Goal: Download file/media

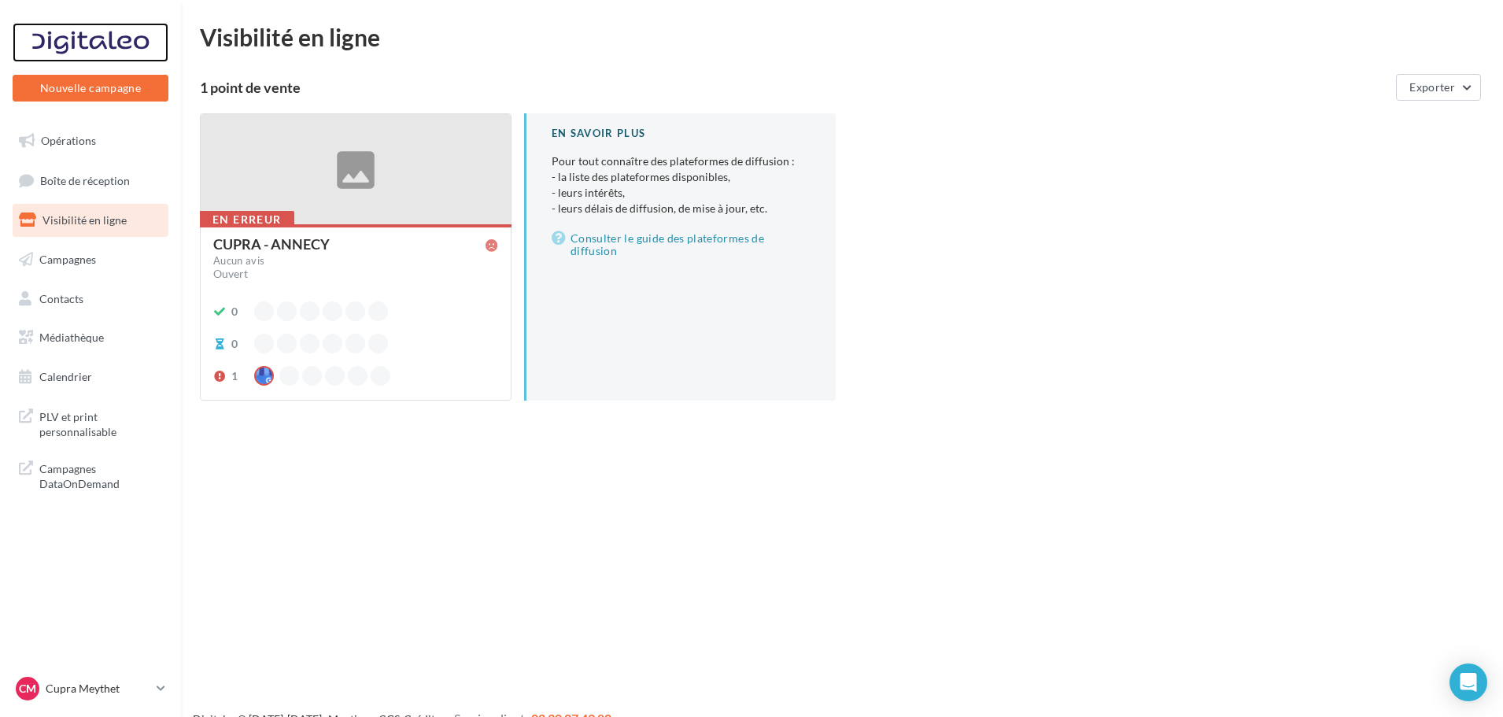
click at [127, 42] on div at bounding box center [91, 42] width 126 height 39
click at [70, 147] on link "Opérations" at bounding box center [90, 140] width 162 height 33
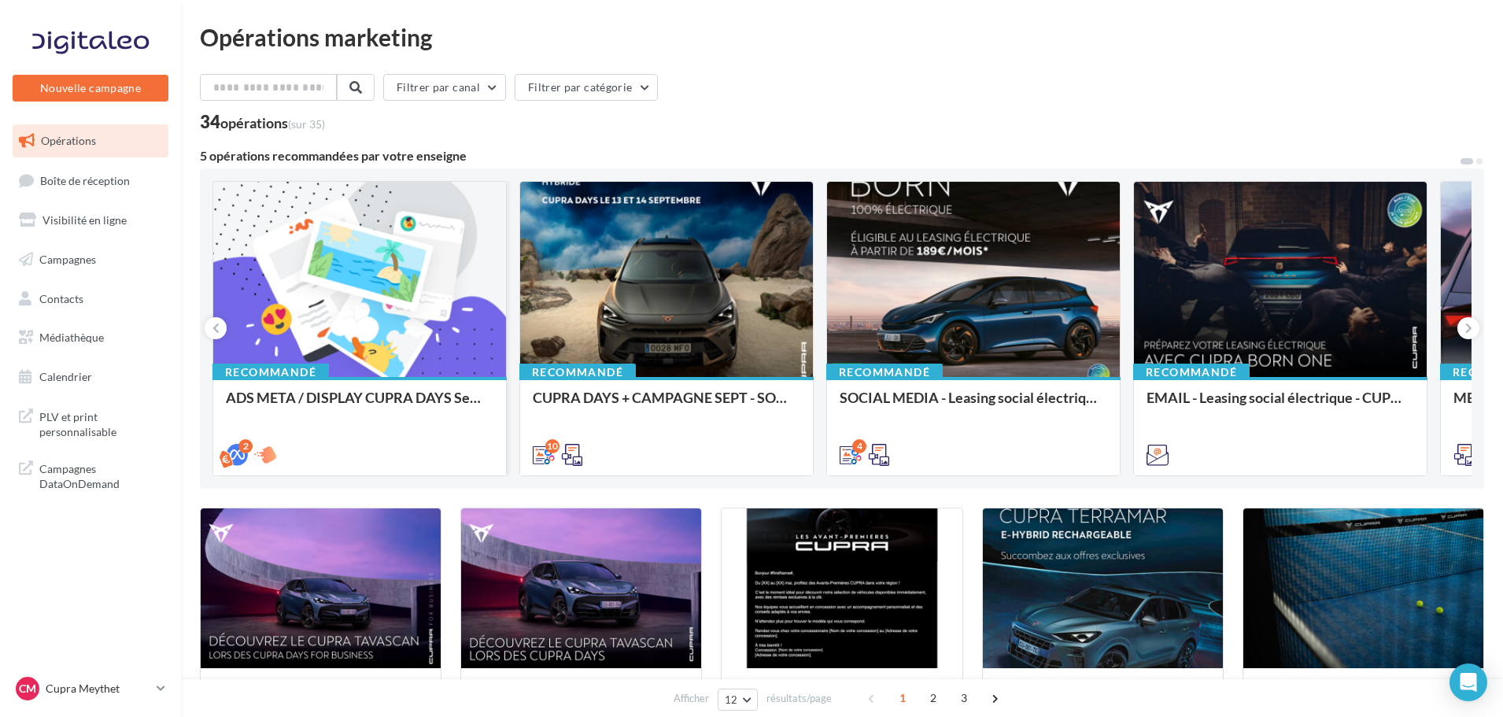
click at [301, 279] on div at bounding box center [359, 280] width 293 height 197
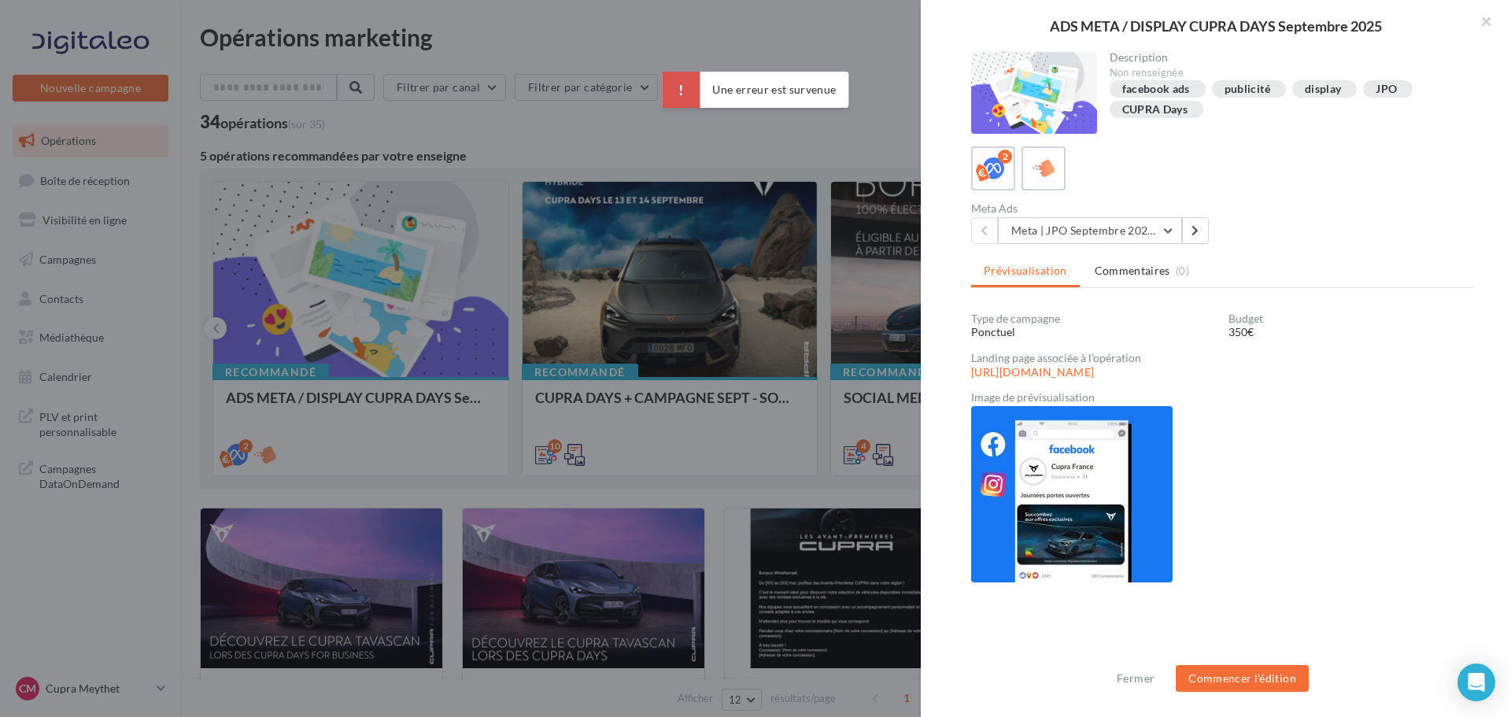
scroll to position [2, 0]
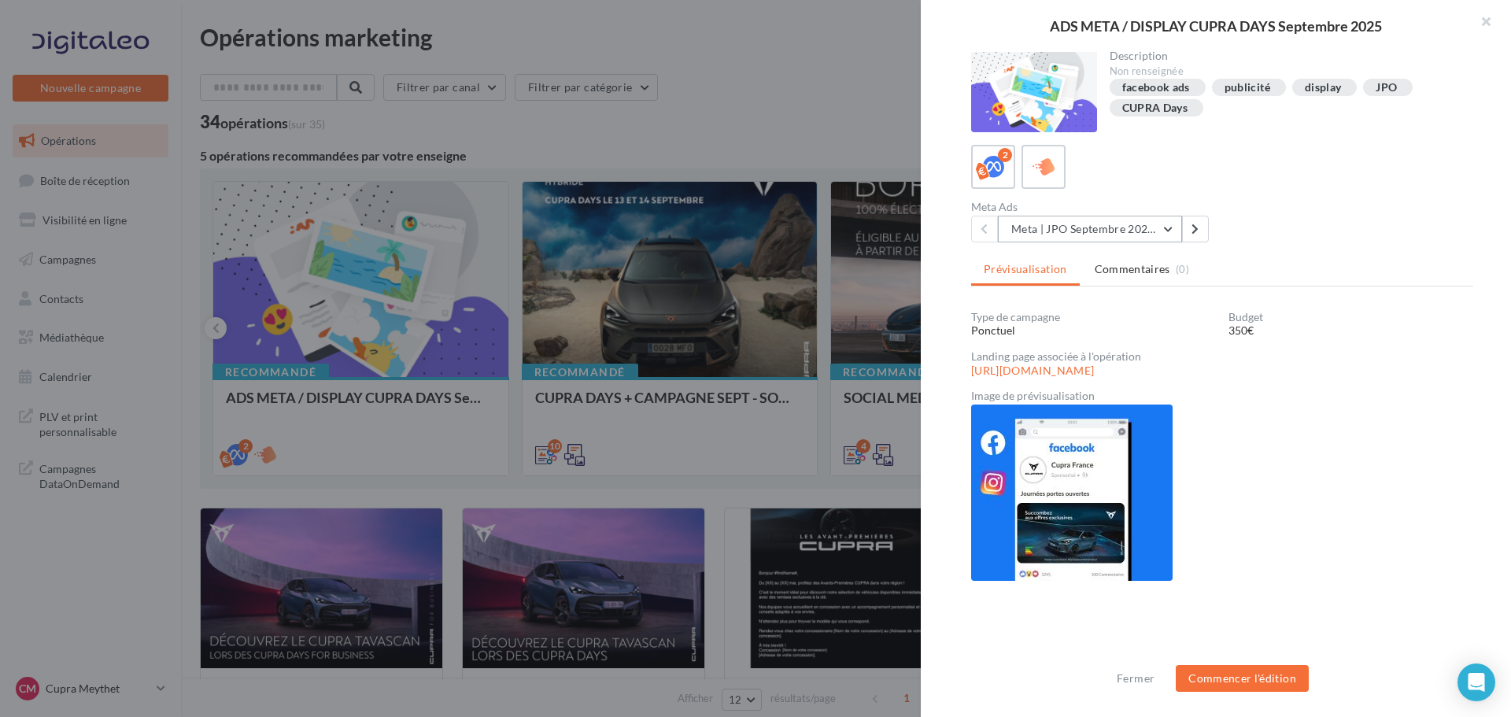
click at [1181, 231] on button "Meta | JPO Septembre 2025 | Drive to store" at bounding box center [1090, 229] width 184 height 27
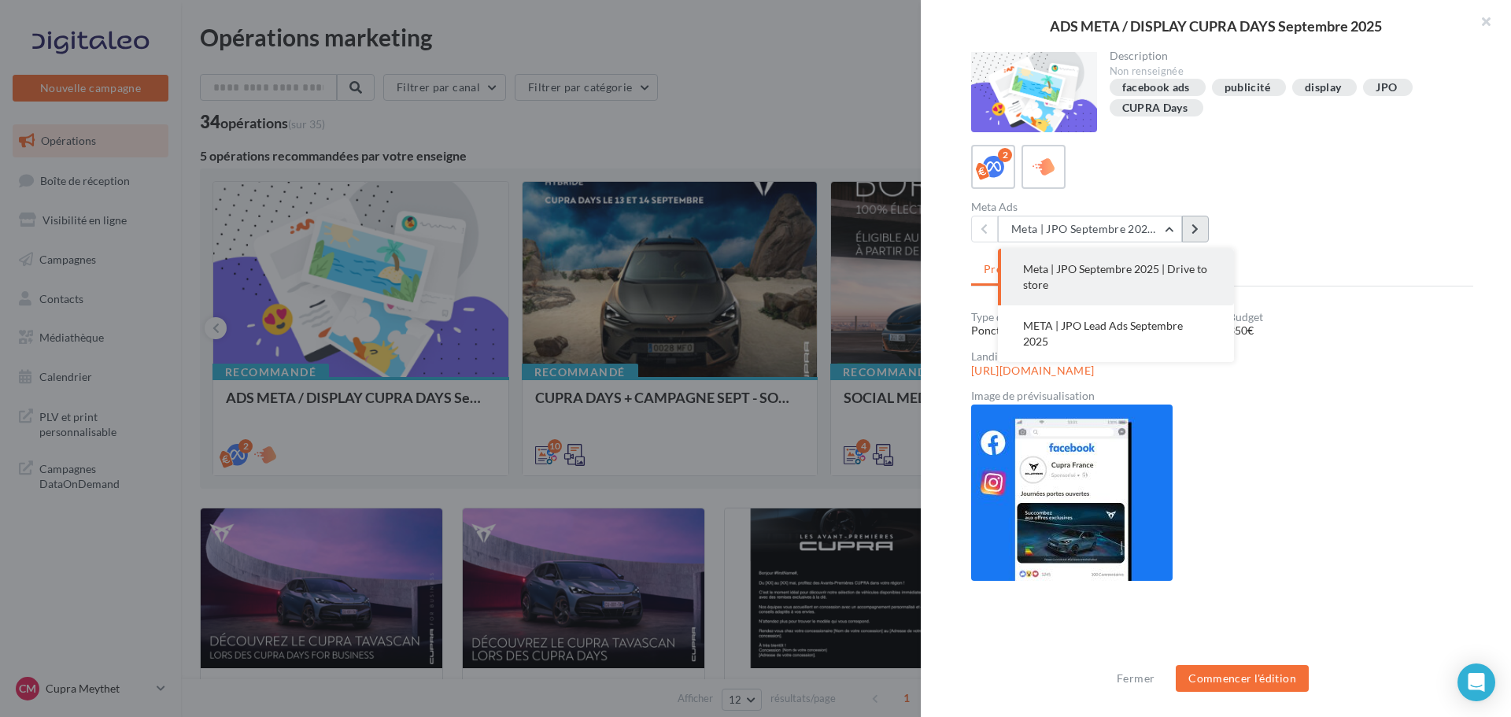
click at [1194, 224] on icon at bounding box center [1194, 228] width 7 height 11
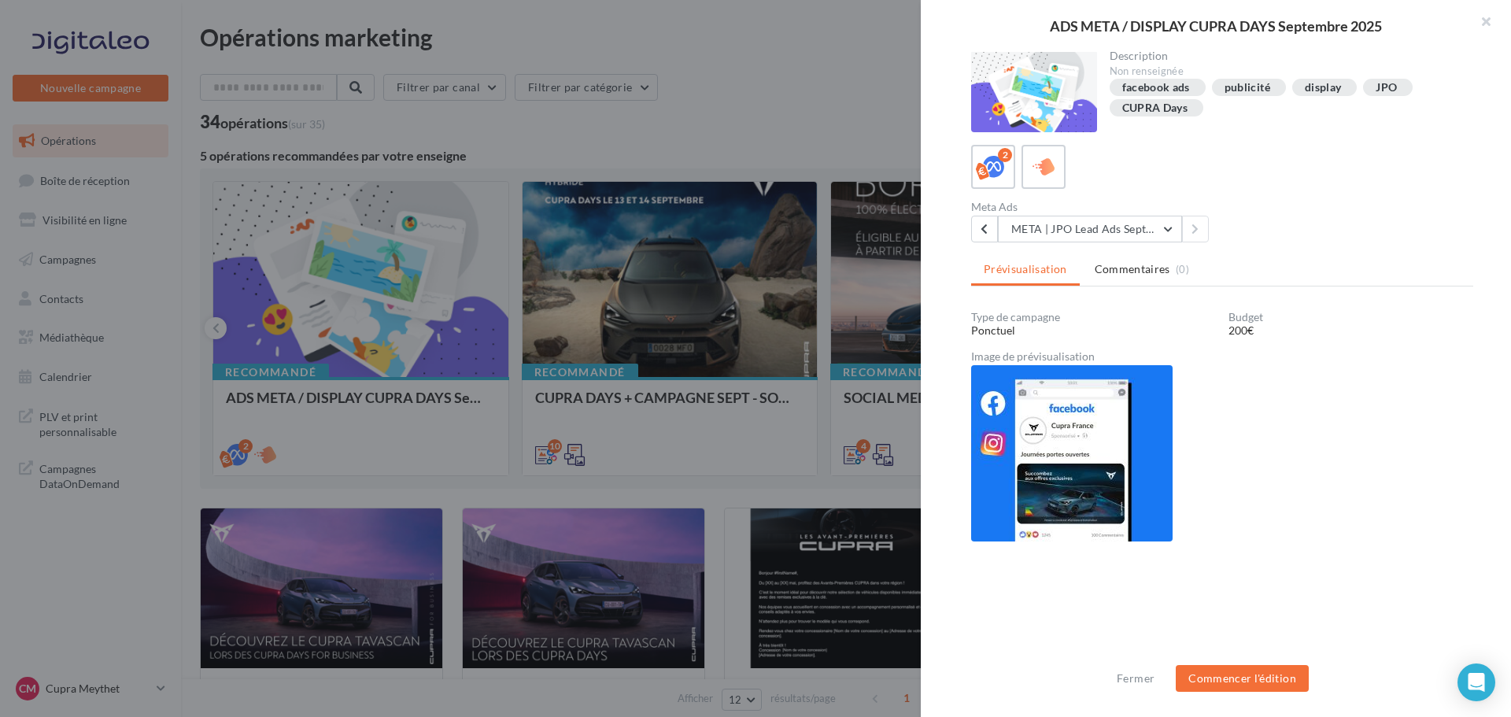
click at [1138, 442] on img at bounding box center [1071, 453] width 201 height 176
click at [1482, 22] on button "button" at bounding box center [1479, 23] width 63 height 47
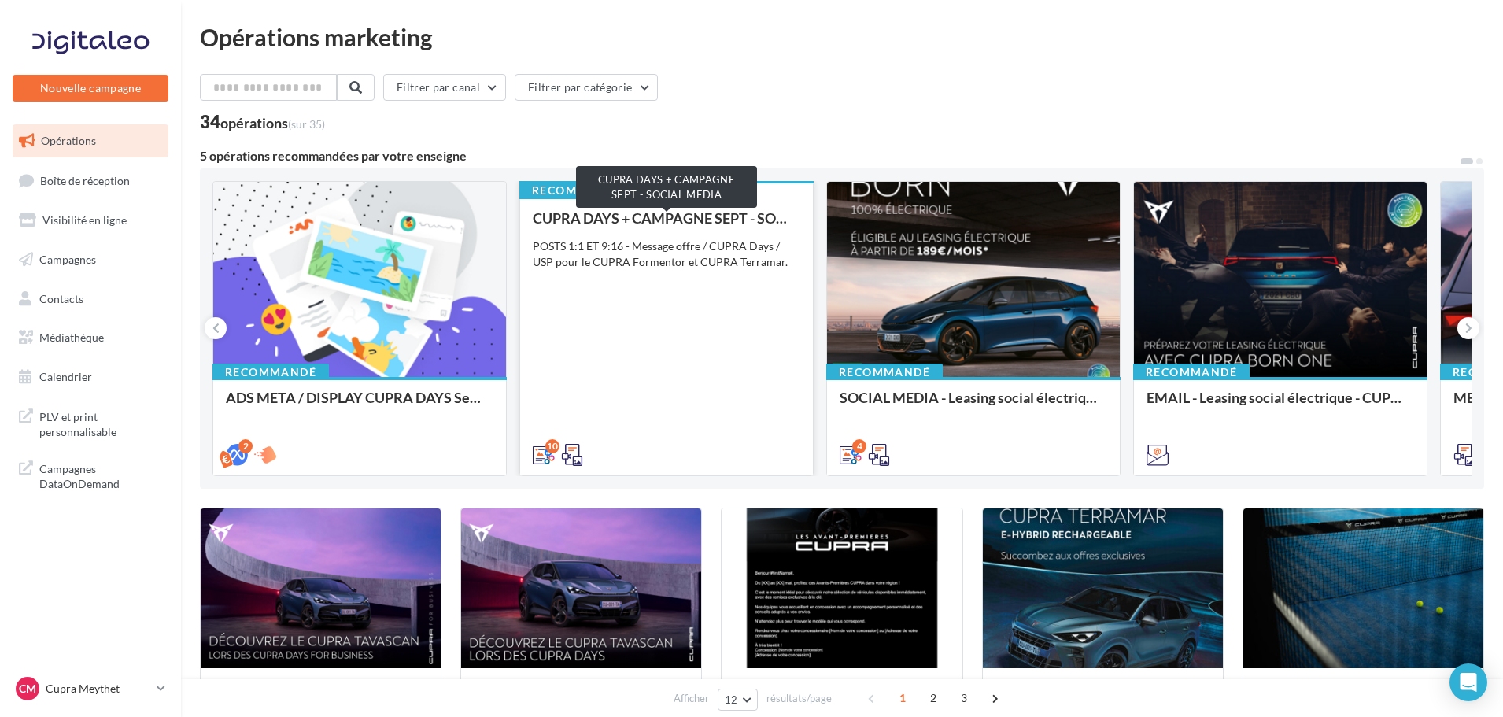
click at [721, 222] on div "CUPRA DAYS + CAMPAGNE SEPT - SOCIAL MEDIA" at bounding box center [667, 218] width 268 height 16
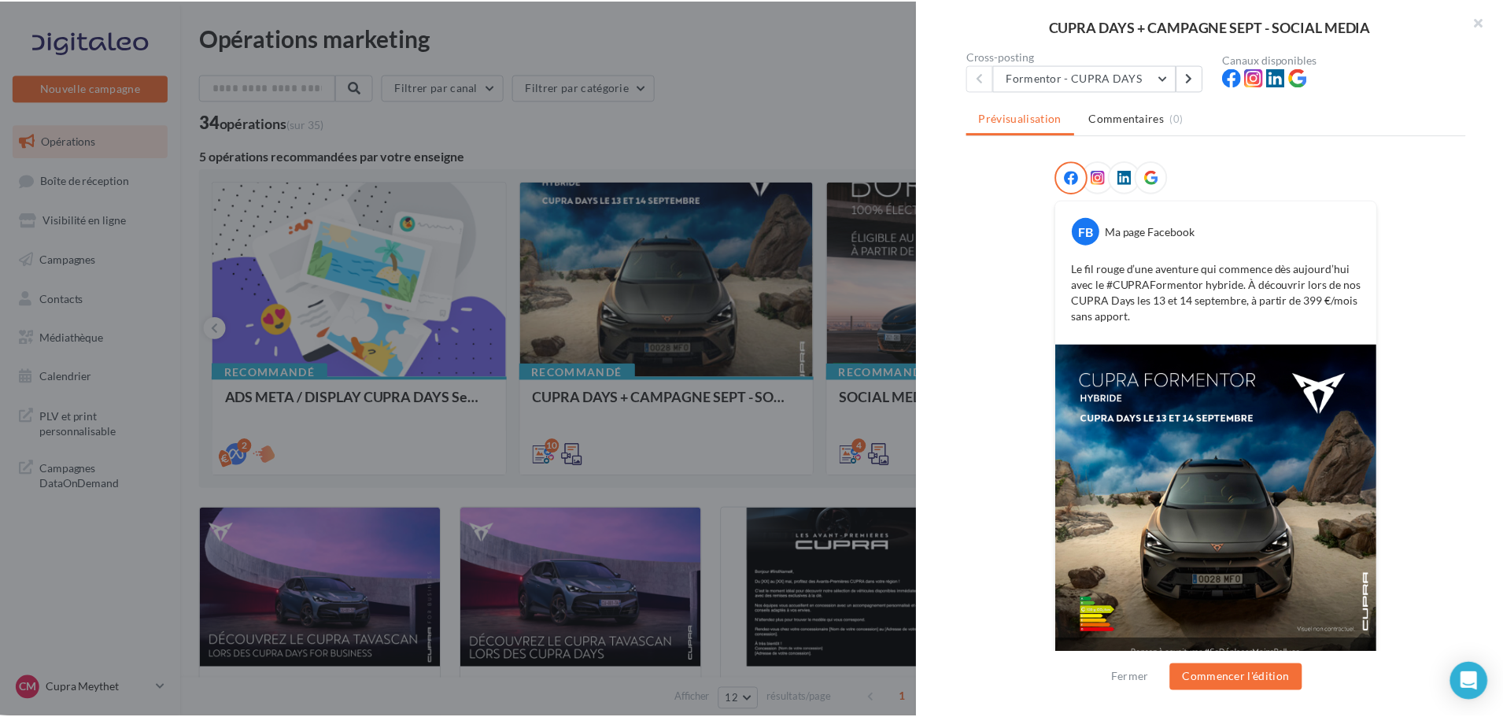
scroll to position [186, 0]
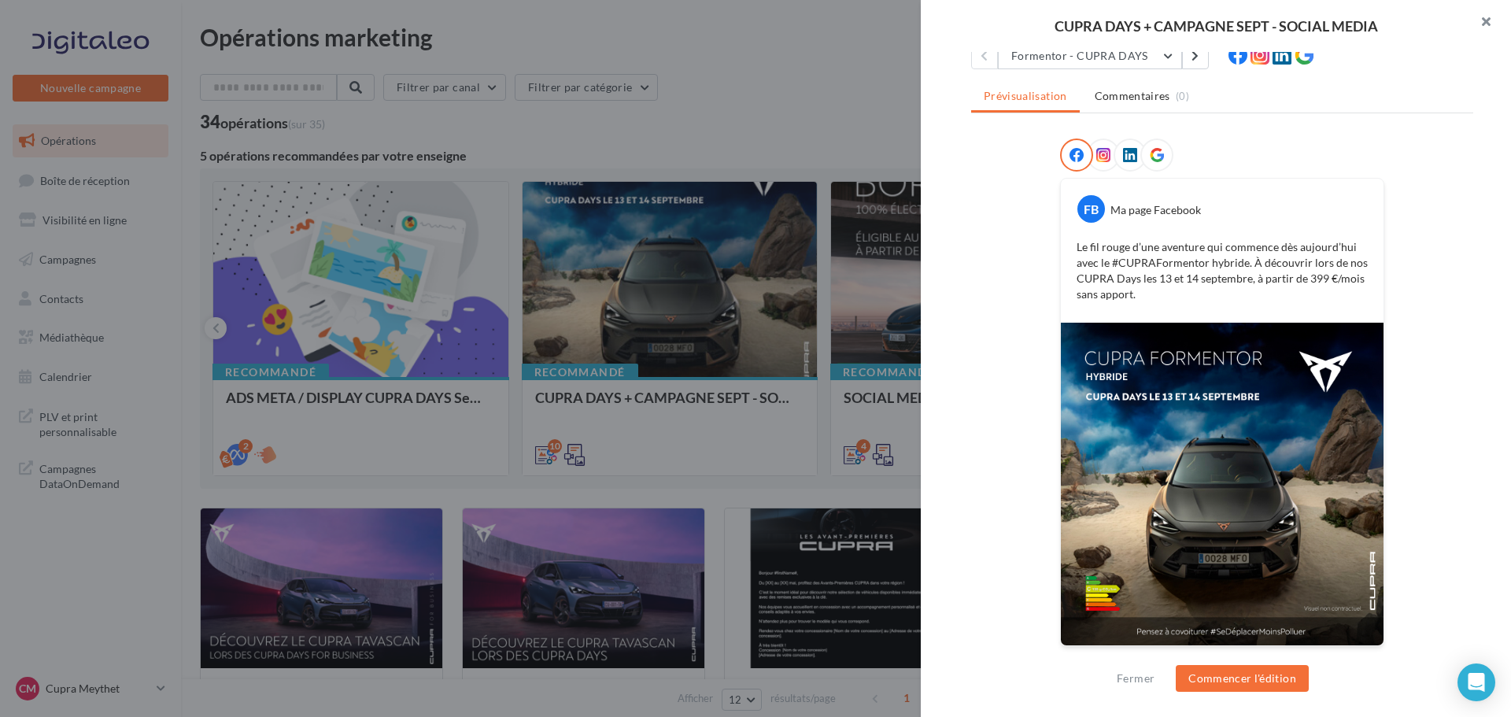
click at [1483, 19] on button "button" at bounding box center [1479, 23] width 63 height 47
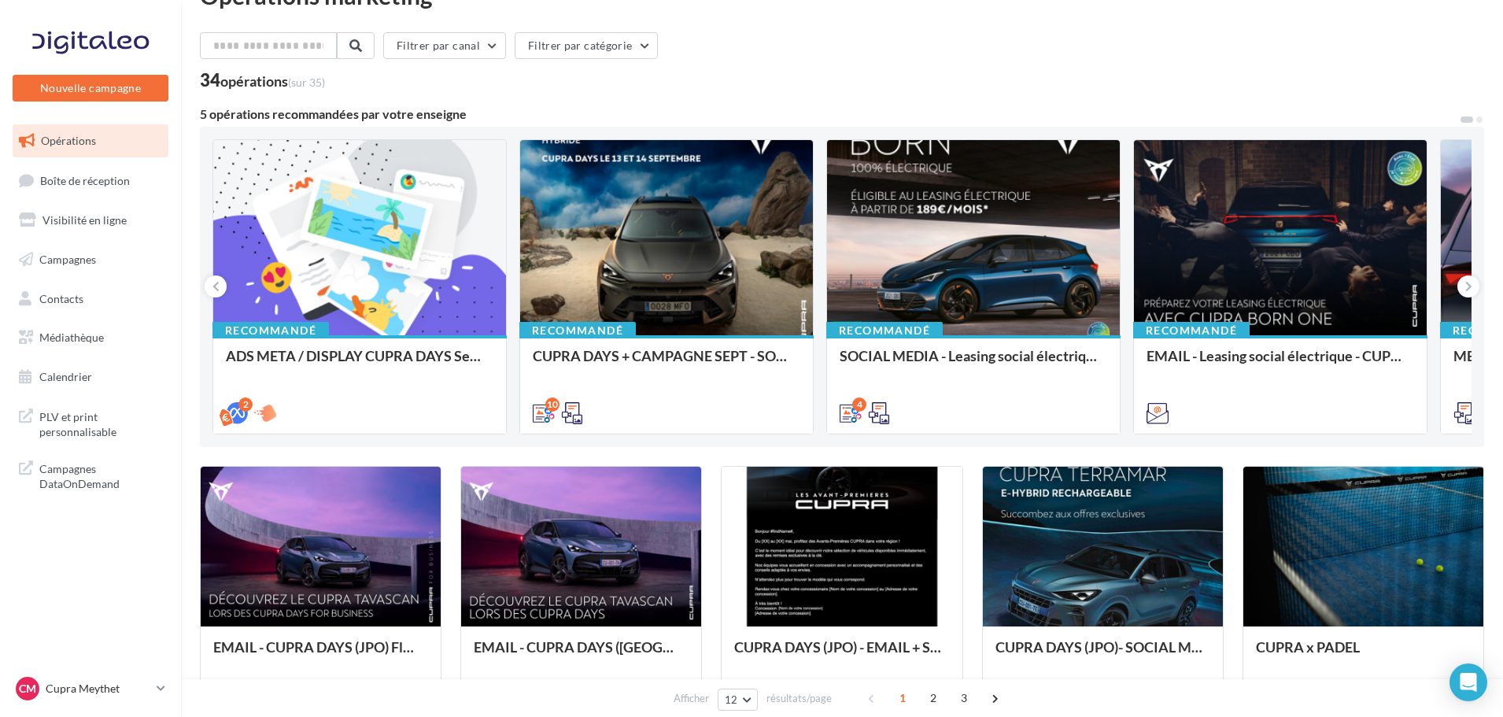
scroll to position [79, 0]
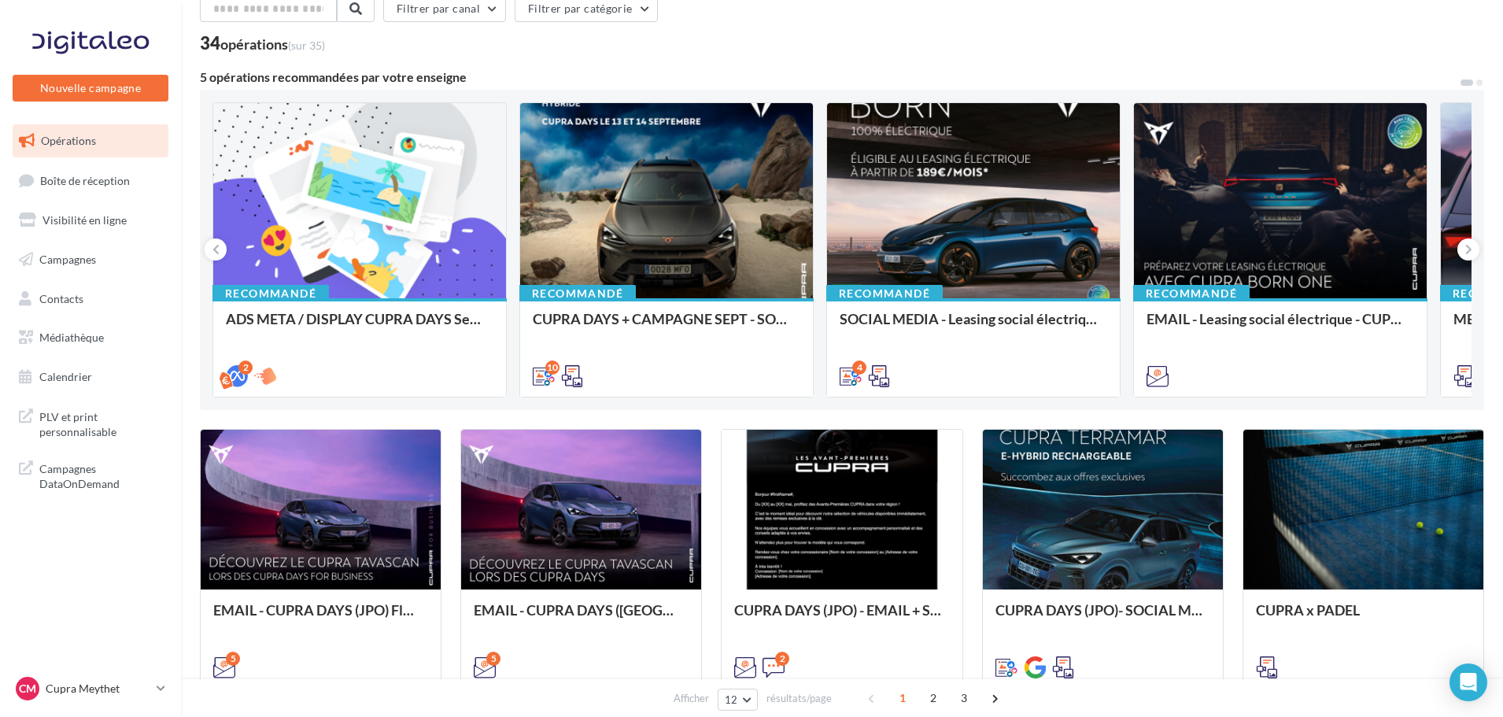
click at [87, 318] on ul "Opérations Boîte de réception Visibilité en ligne Campagnes Contacts Mes cibles…" at bounding box center [90, 259] width 168 height 282
click at [87, 324] on link "Médiathèque" at bounding box center [90, 337] width 162 height 33
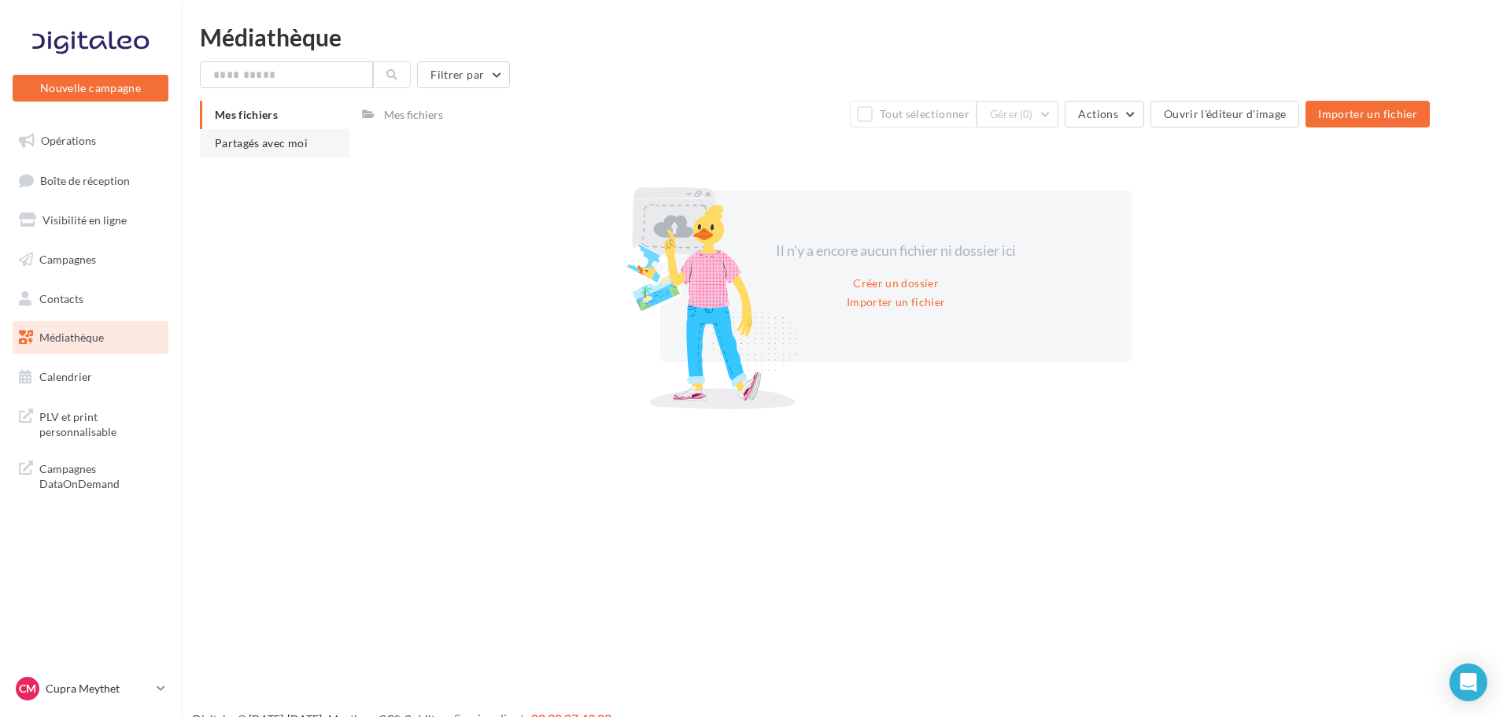
click at [253, 151] on li "Partagés avec moi" at bounding box center [275, 143] width 150 height 28
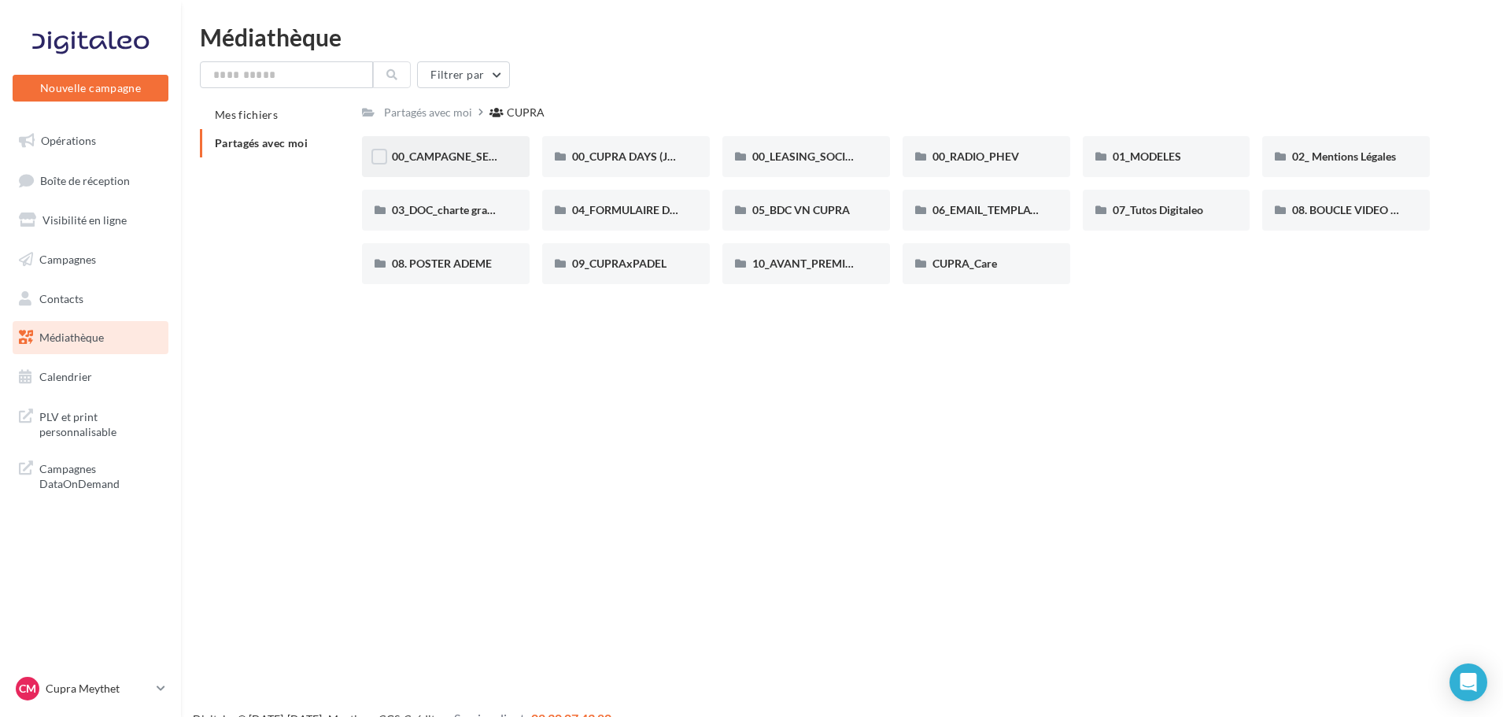
click at [430, 164] on div "00_CAMPAGNE_SEPTEMBRE" at bounding box center [446, 157] width 108 height 16
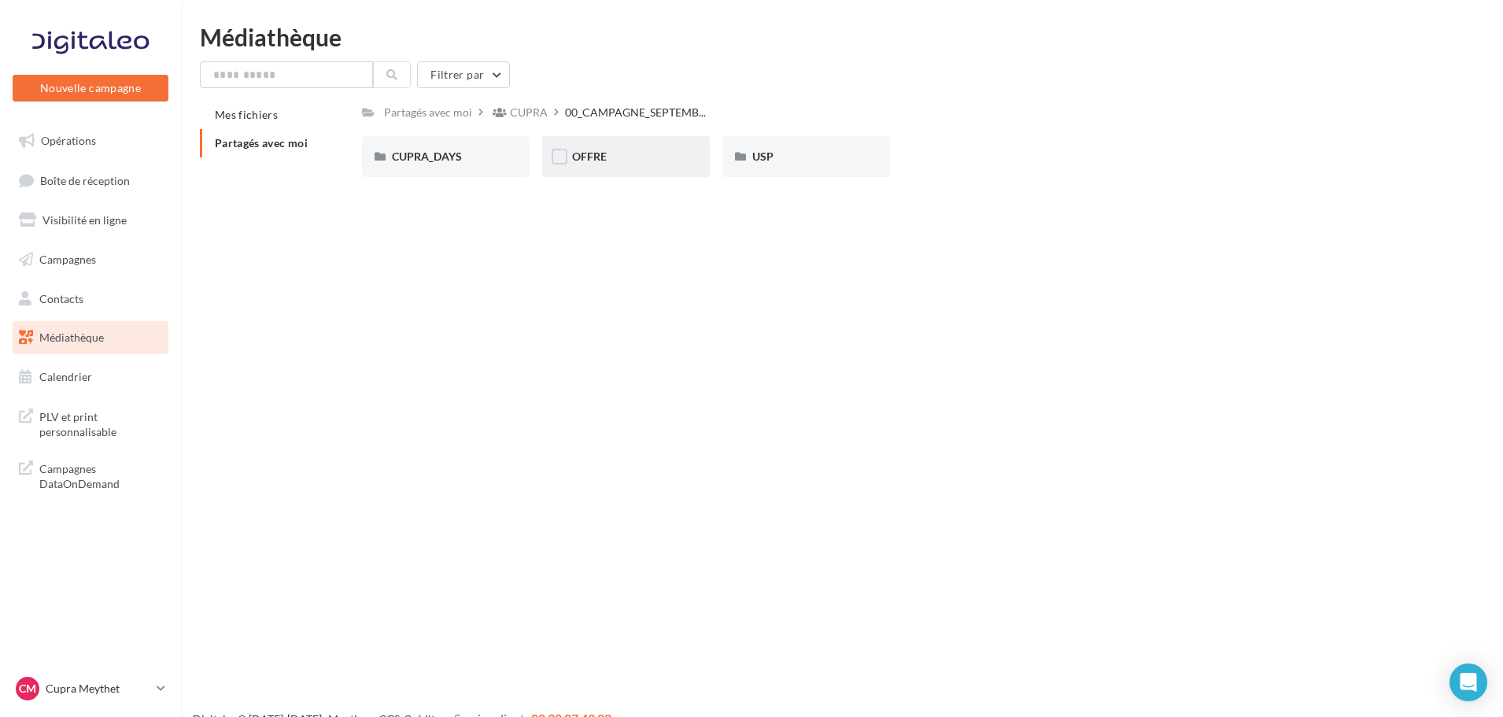
click at [598, 169] on div "OFFRE" at bounding box center [626, 156] width 168 height 41
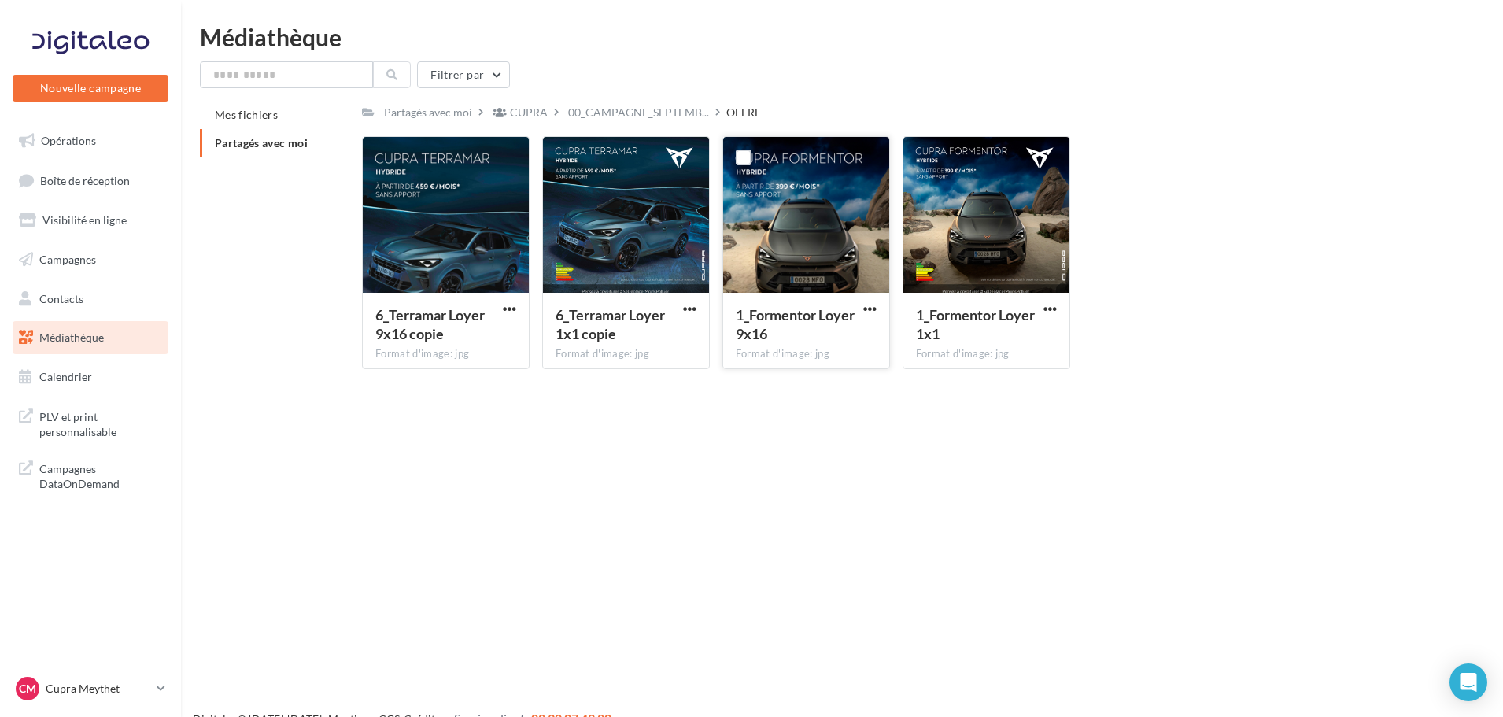
click at [767, 253] on div at bounding box center [806, 215] width 166 height 157
click at [768, 253] on div at bounding box center [806, 215] width 166 height 157
click at [863, 314] on span "button" at bounding box center [869, 308] width 13 height 13
click at [799, 337] on button "Télécharger" at bounding box center [800, 339] width 157 height 41
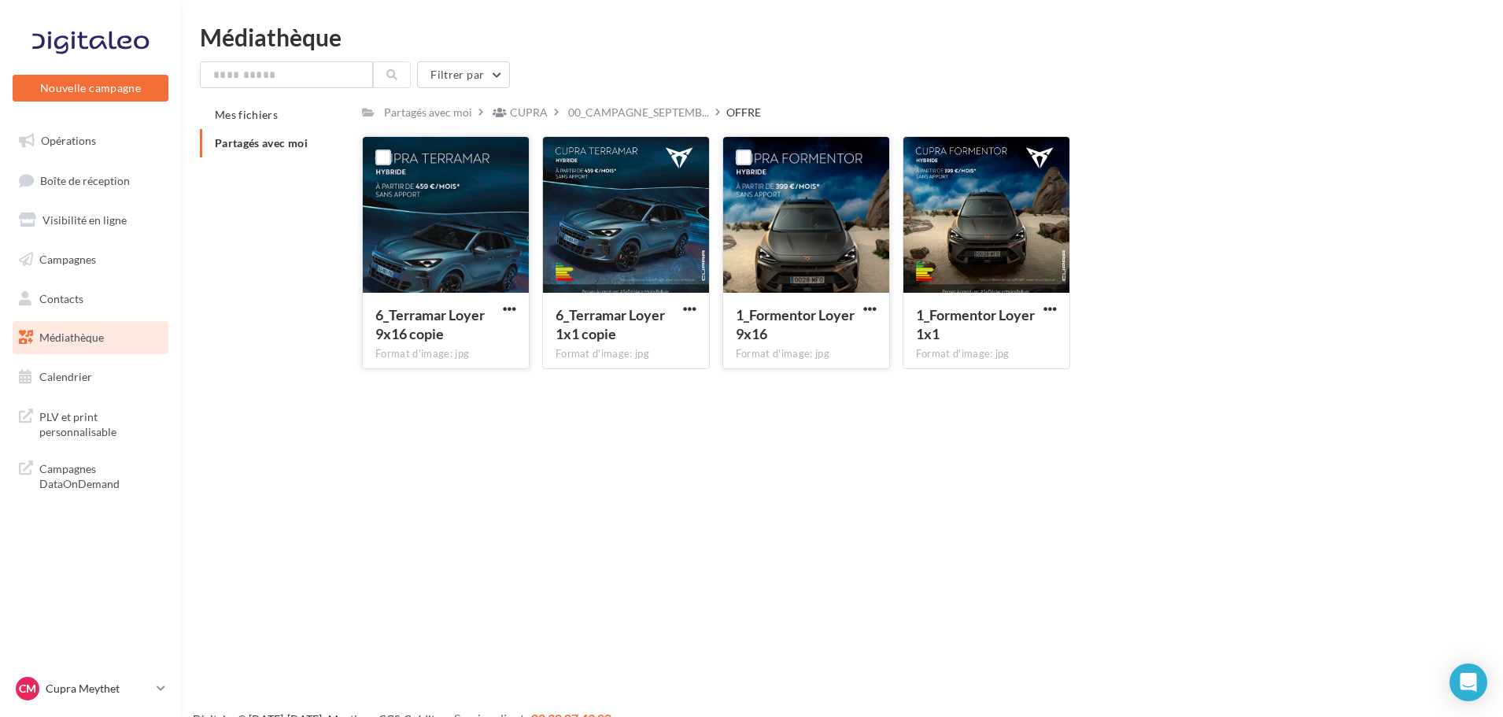
click at [506, 297] on div "6_Terramar Loyer 9x16 copie Format d'image: jpg" at bounding box center [446, 330] width 166 height 74
click at [506, 304] on span "button" at bounding box center [509, 308] width 13 height 13
click at [481, 341] on button "Télécharger" at bounding box center [440, 339] width 157 height 41
